Goal: Information Seeking & Learning: Learn about a topic

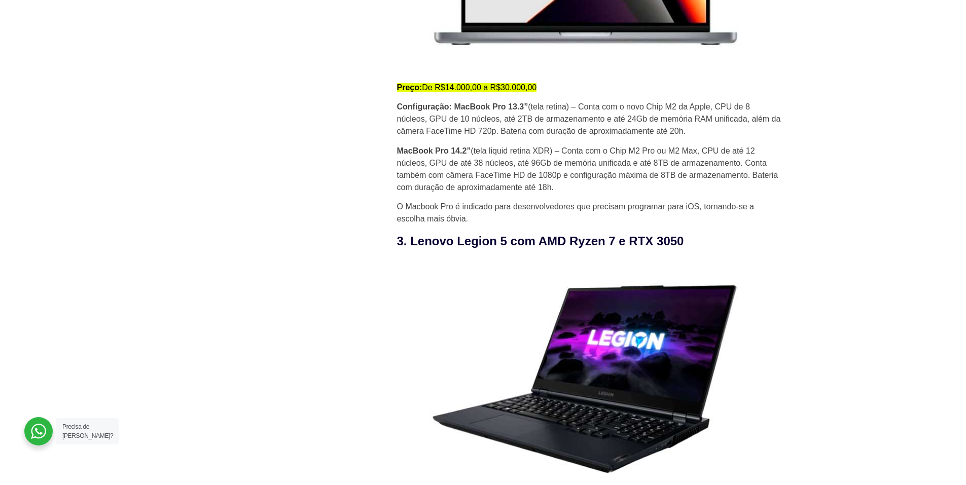
scroll to position [1876, 0]
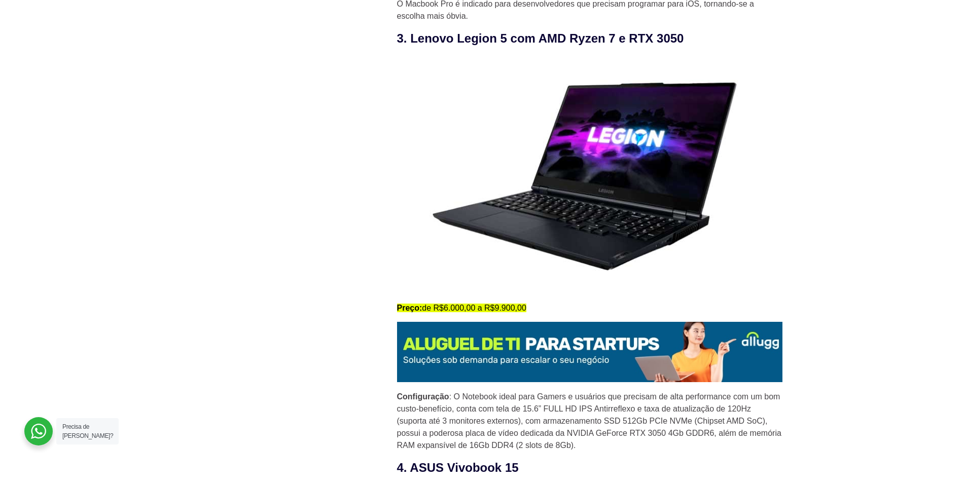
click at [424, 42] on h3 "3. Lenovo Legion 5 com AMD Ryzen 7 e RTX 3050" at bounding box center [589, 38] width 385 height 18
drag, startPoint x: 510, startPoint y: 43, endPoint x: 404, endPoint y: 43, distance: 106.0
click at [404, 43] on h3 "3. Lenovo Legion 5 com AMD Ryzen 7 e RTX 3050" at bounding box center [589, 38] width 385 height 18
copy h3 ". Lenovo Legion 5"
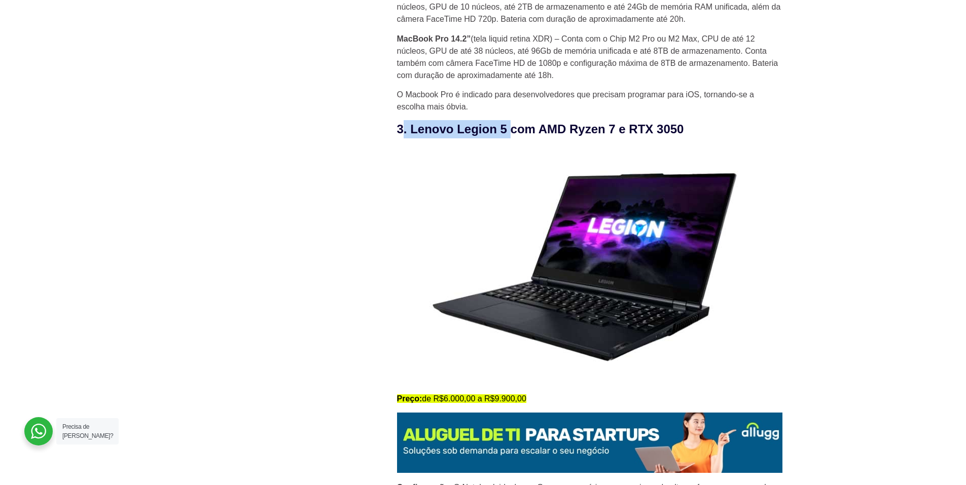
scroll to position [1774, 0]
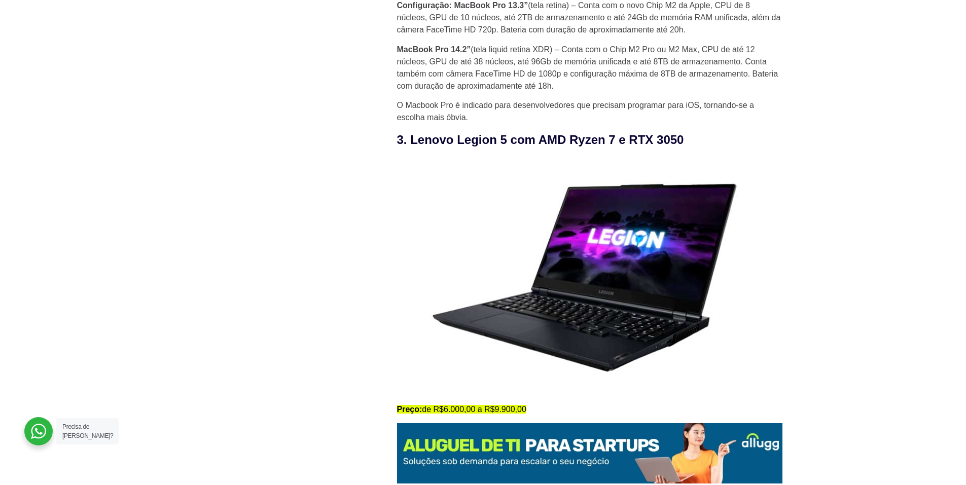
click at [574, 149] on h3 "3. Lenovo Legion 5 com AMD Ryzen 7 e RTX 3050" at bounding box center [589, 140] width 385 height 18
click at [572, 149] on h3 "3. Lenovo Legion 5 com AMD Ryzen 7 e RTX 3050" at bounding box center [589, 140] width 385 height 18
drag, startPoint x: 539, startPoint y: 141, endPoint x: 616, endPoint y: 145, distance: 76.7
click at [616, 145] on h3 "3. Lenovo Legion 5 com AMD Ryzen 7 e RTX 3050" at bounding box center [589, 140] width 385 height 18
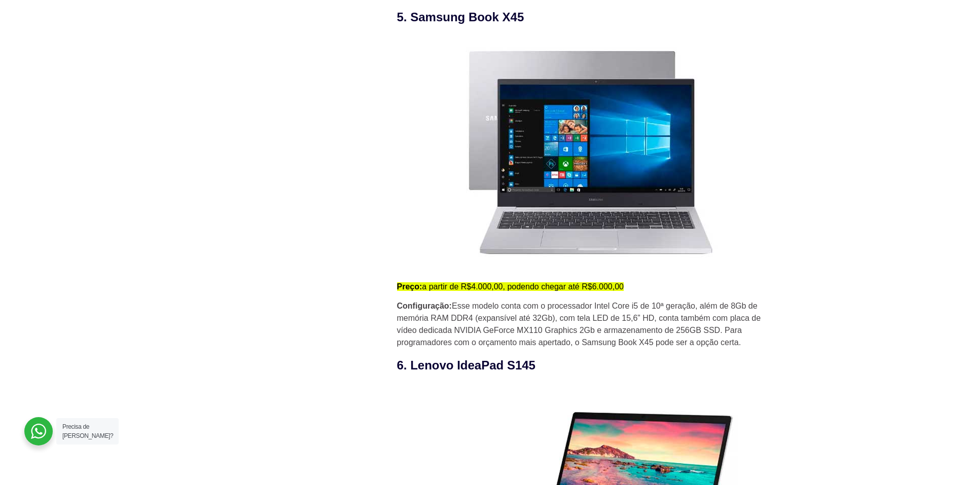
scroll to position [2434, 0]
